Goal: Check status: Check status

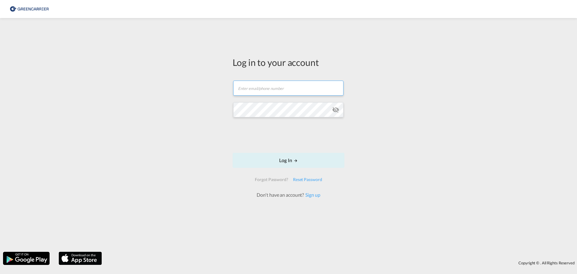
click at [247, 99] on form "Email field is required Password field is required Log In Forgot Password? Rese…" at bounding box center [289, 137] width 112 height 124
type input "[PERSON_NAME][EMAIL_ADDRESS][DOMAIN_NAME]"
click at [293, 160] on button "Log In" at bounding box center [289, 160] width 112 height 15
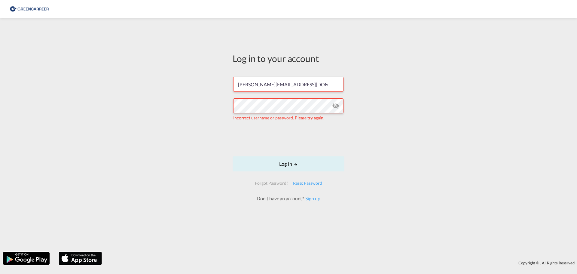
click at [337, 107] on md-icon "icon-eye-off" at bounding box center [335, 105] width 7 height 7
click at [232, 108] on div "Log in to your account nicolemeyer@hanseatic-freight.de Incorrect username or p…" at bounding box center [288, 127] width 121 height 212
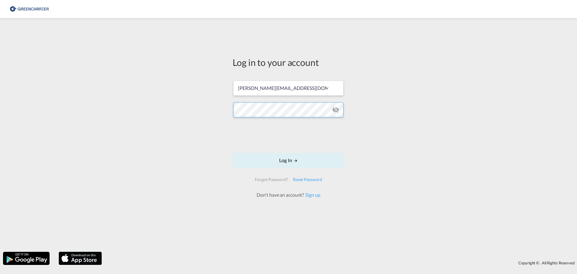
click at [233, 153] on button "Log In" at bounding box center [289, 160] width 112 height 15
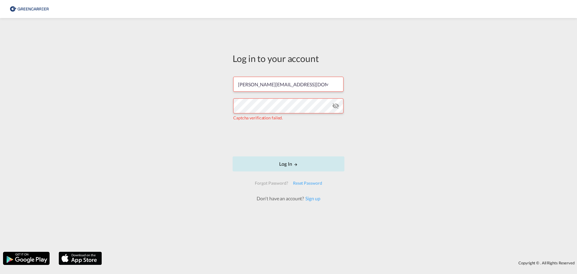
click at [286, 164] on button "Log In" at bounding box center [289, 163] width 112 height 15
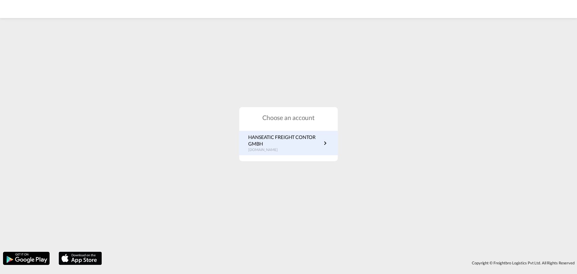
click at [325, 143] on md-icon "icon-chevron-right" at bounding box center [325, 142] width 7 height 7
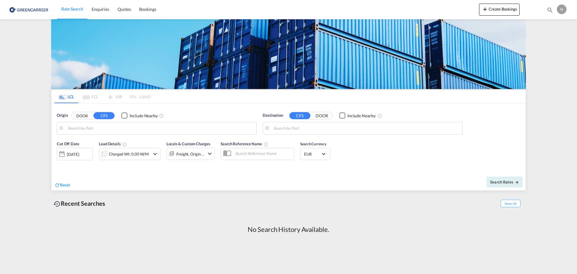
click at [371, 157] on div "Cut Off Date [DATE] [DATE] Load Details Charged Wt: 0,00 W/M Locals & Custom Ch…" at bounding box center [288, 154] width 474 height 32
click at [182, 99] on md-tabs-canvas "LCL FCL AIR LAND LCL FCL AIR LAND" at bounding box center [288, 96] width 474 height 13
click at [147, 8] on span "Bookings" at bounding box center [147, 9] width 17 height 5
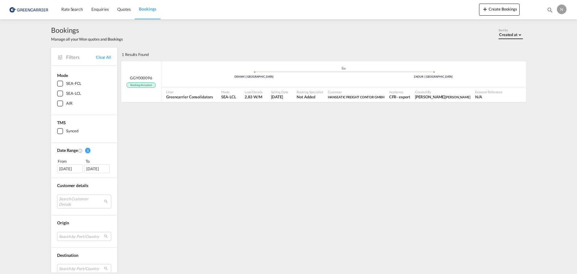
click at [519, 34] on span at bounding box center [520, 34] width 2 height 2
click at [517, 34] on md-option "Created at" at bounding box center [512, 35] width 41 height 14
click at [133, 85] on span "Booking Accepted" at bounding box center [141, 85] width 29 height 6
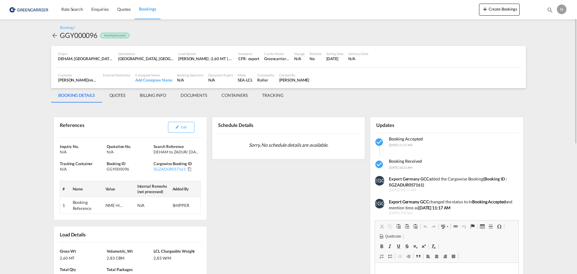
click at [194, 95] on md-tab-item "DOCUMENTS" at bounding box center [193, 95] width 41 height 14
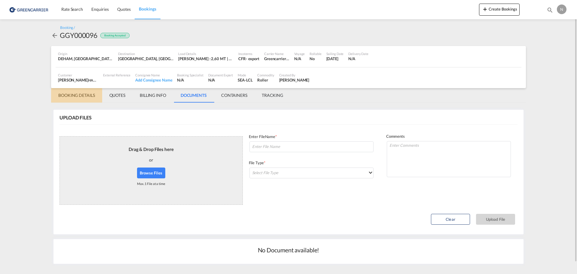
click at [82, 97] on md-tab-item "BOOKING DETAILS" at bounding box center [76, 95] width 51 height 14
